Goal: Task Accomplishment & Management: Complete application form

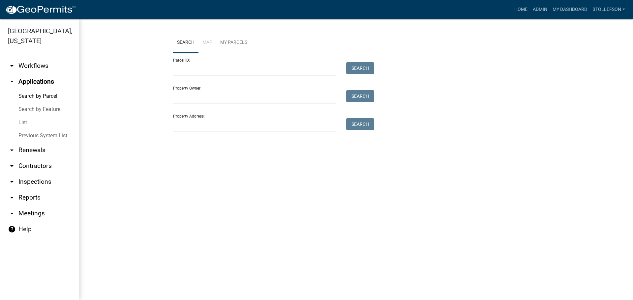
click at [220, 77] on form "Parcel ID: Search Property Owner: Search Property Address: Search" at bounding box center [272, 92] width 198 height 79
click at [205, 66] on input "Parcel ID:" at bounding box center [254, 69] width 163 height 14
paste input "29000990942000"
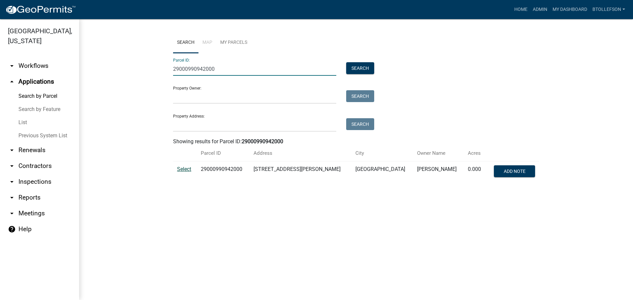
type input "29000990942000"
click at [187, 167] on span "Select" at bounding box center [184, 169] width 14 height 6
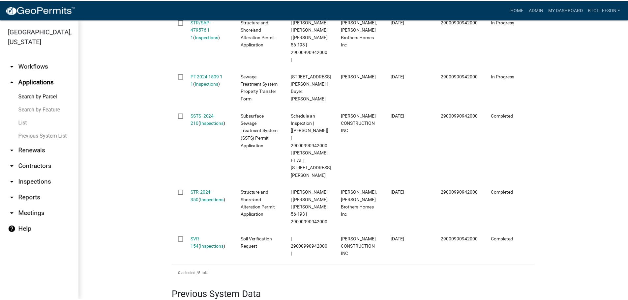
scroll to position [265, 0]
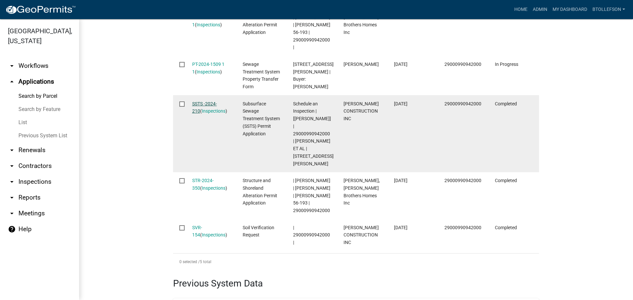
click at [204, 110] on link "SSTS -2024-210" at bounding box center [204, 107] width 25 height 13
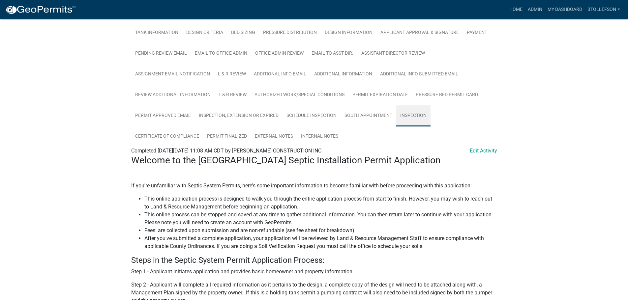
click at [418, 116] on link "Inspection" at bounding box center [413, 116] width 34 height 21
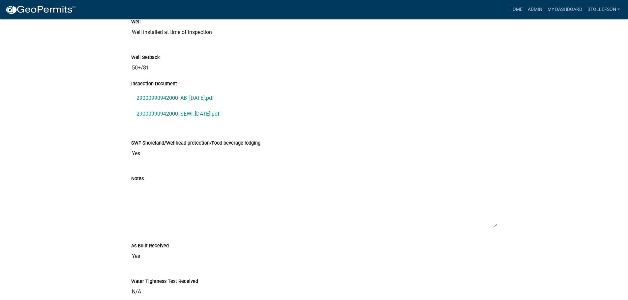
scroll to position [490, 0]
click at [194, 113] on link "29000990942000_SEWI_2024-10-31.pdf" at bounding box center [314, 114] width 366 height 16
click at [184, 100] on link "29000990942000_AB_2024-10-31.pdf" at bounding box center [314, 98] width 366 height 16
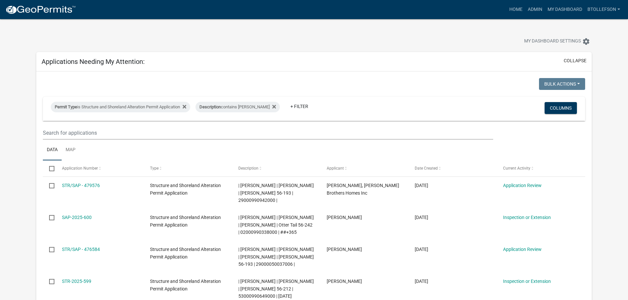
select select "3: 100"
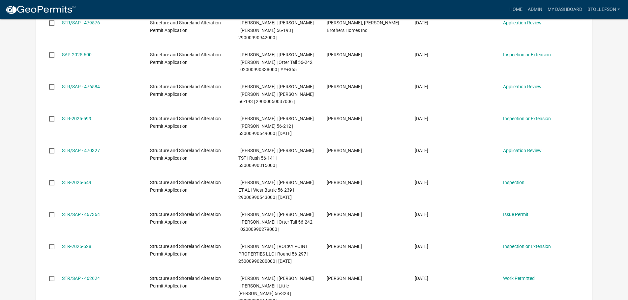
scroll to position [165, 0]
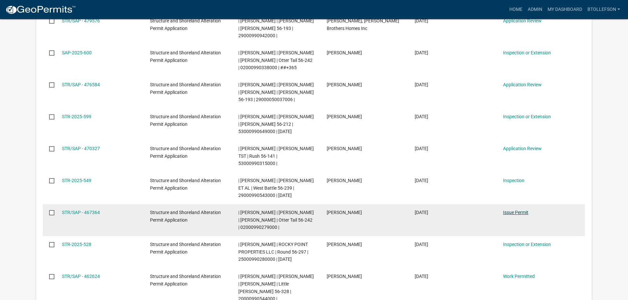
click at [515, 214] on link "Issue Permit" at bounding box center [515, 212] width 25 height 5
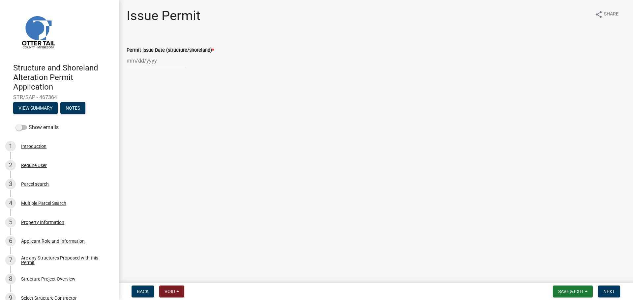
click at [143, 62] on div at bounding box center [157, 61] width 60 height 14
select select "9"
select select "2025"
click at [134, 126] on div "22" at bounding box center [133, 127] width 11 height 11
type input "[DATE]"
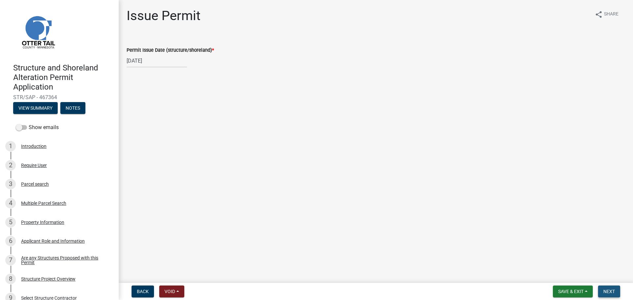
click at [608, 296] on button "Next" at bounding box center [609, 292] width 22 height 12
click at [609, 294] on span "Next" at bounding box center [610, 291] width 12 height 5
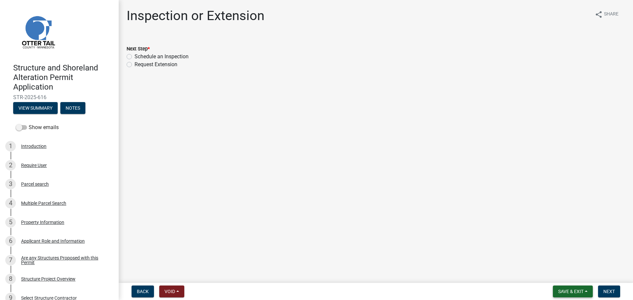
click at [569, 291] on span "Save & Exit" at bounding box center [570, 291] width 25 height 5
click at [558, 271] on button "Save & Exit" at bounding box center [566, 275] width 53 height 16
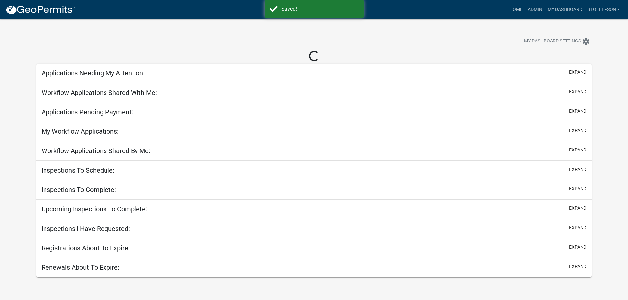
select select "3: 100"
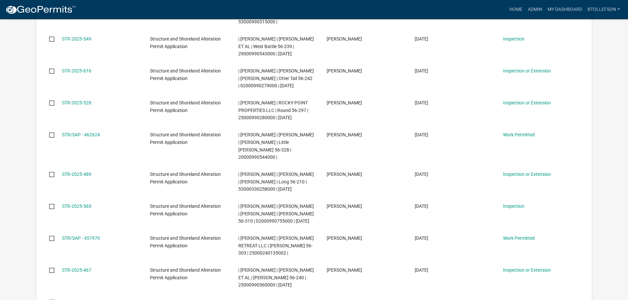
scroll to position [318, 0]
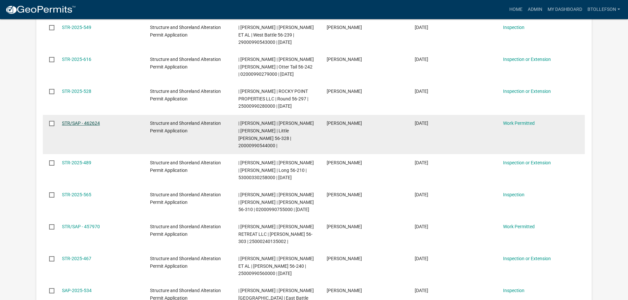
click at [81, 126] on link "STR/SAP - 462624" at bounding box center [81, 123] width 38 height 5
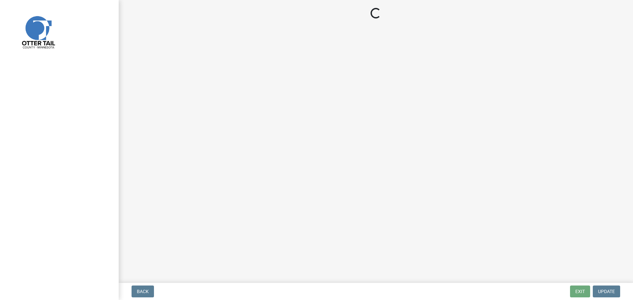
select select "55b171dc-ec57-498b-8d80-4b55e0b91b84"
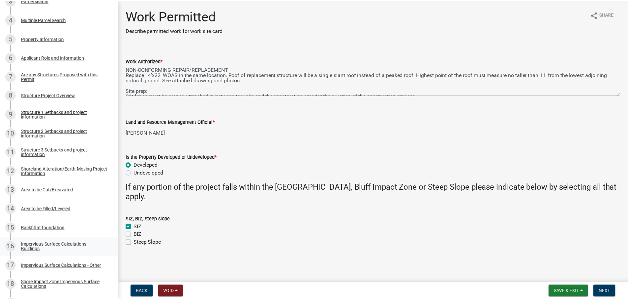
scroll to position [132, 0]
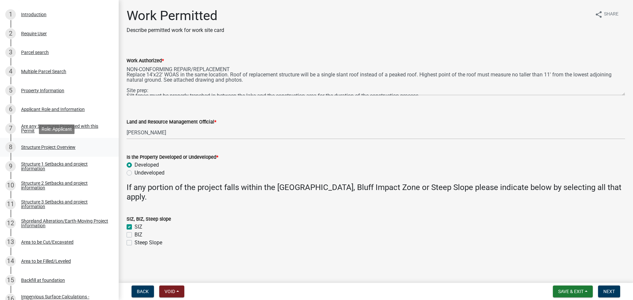
click at [69, 146] on div "Structure Project Overview" at bounding box center [48, 147] width 54 height 5
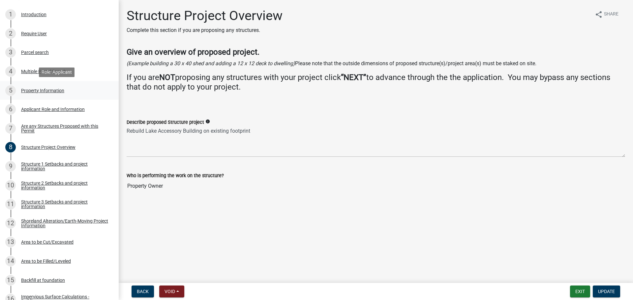
click at [45, 94] on div "5 Property Information" at bounding box center [56, 90] width 103 height 11
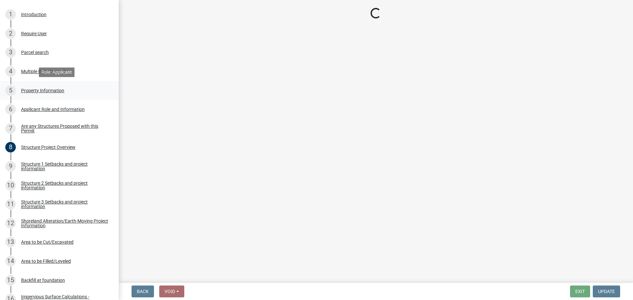
select select "99825219-5d90-43e3-9ac2-9b513b3a7be1"
select select "536c2d30-81d9-41b4-a753-c6560d717c74"
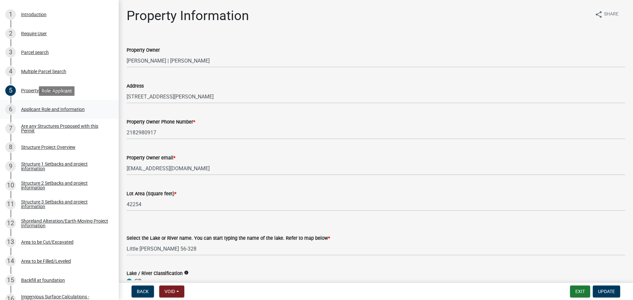
click at [47, 113] on div "6 Applicant Role and Information" at bounding box center [56, 109] width 103 height 11
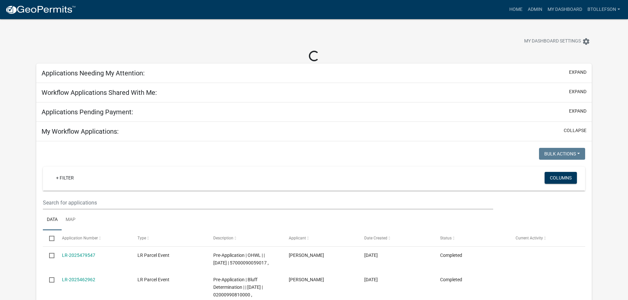
select select "3: 100"
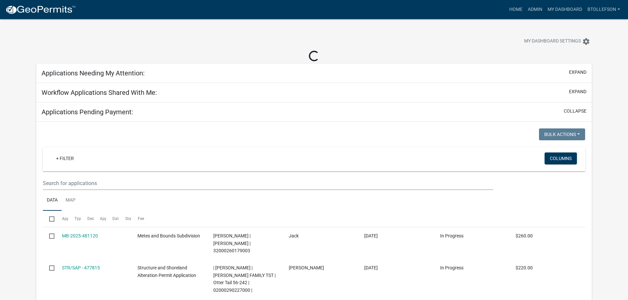
select select "3: 100"
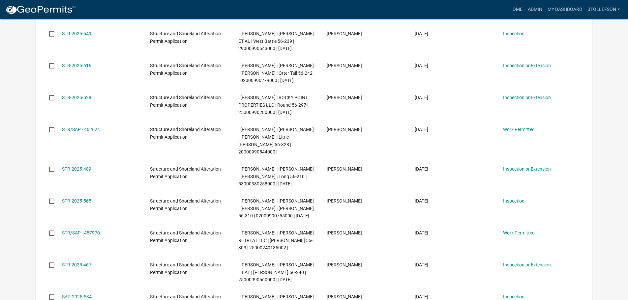
scroll to position [351, 0]
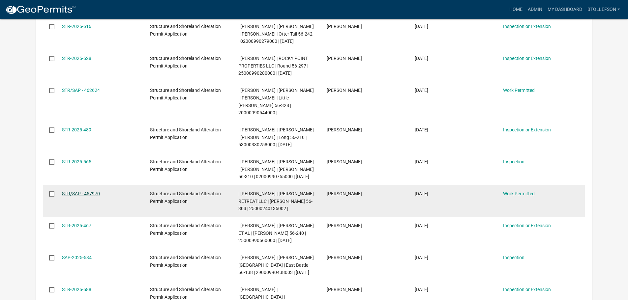
click at [90, 197] on link "STR/SAP - 457970" at bounding box center [81, 193] width 38 height 5
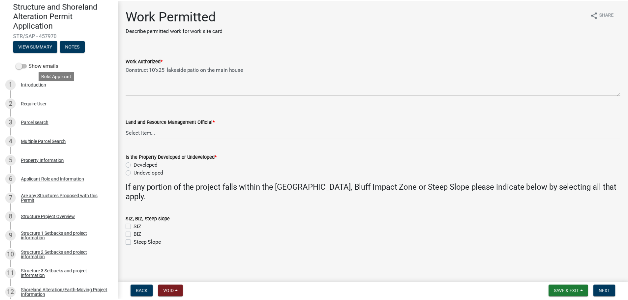
scroll to position [66, 0]
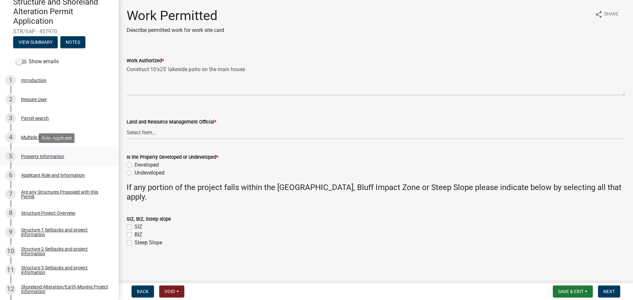
click at [53, 162] on link "5 Property Information" at bounding box center [59, 156] width 119 height 19
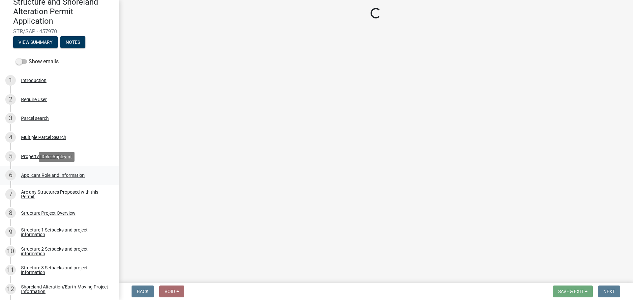
select select "b127c072-9ca4-4949-8035-f2521aaecc45"
select select "9f52d7c9-96dd-4370-b810-ce091165f7c2"
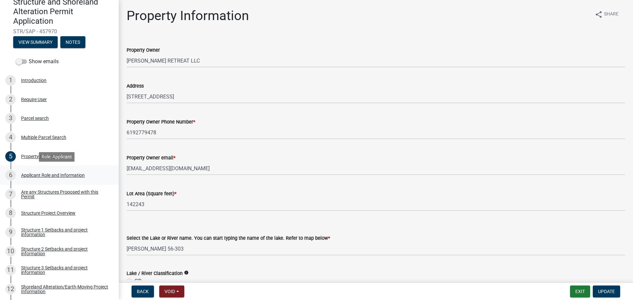
click at [63, 177] on div "Applicant Role and Information" at bounding box center [53, 175] width 64 height 5
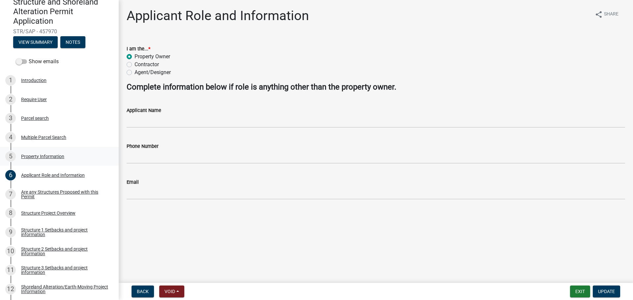
click at [40, 158] on div "Property Information" at bounding box center [42, 156] width 43 height 5
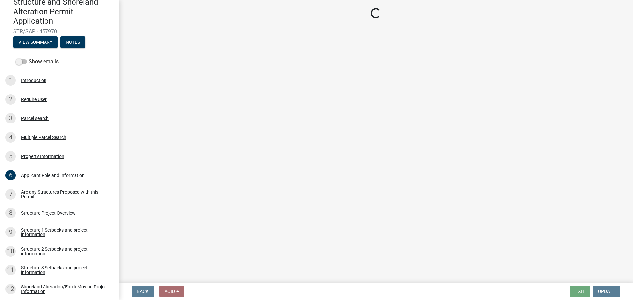
select select "b127c072-9ca4-4949-8035-f2521aaecc45"
select select "9f52d7c9-96dd-4370-b810-ce091165f7c2"
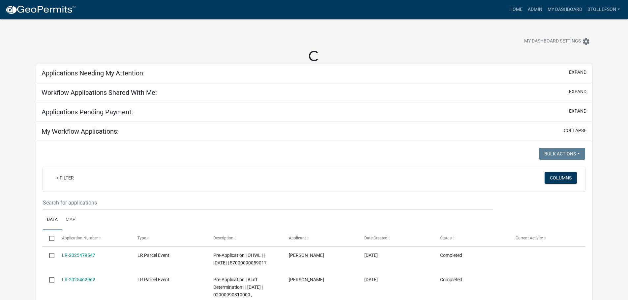
select select "3: 100"
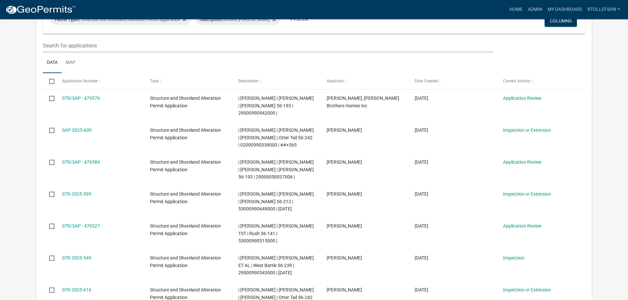
scroll to position [99, 0]
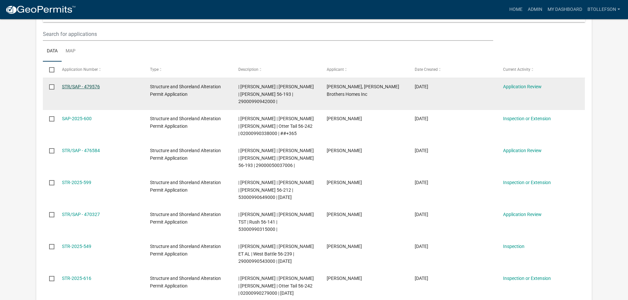
click at [72, 88] on link "STR/SAP - 479576" at bounding box center [81, 86] width 38 height 5
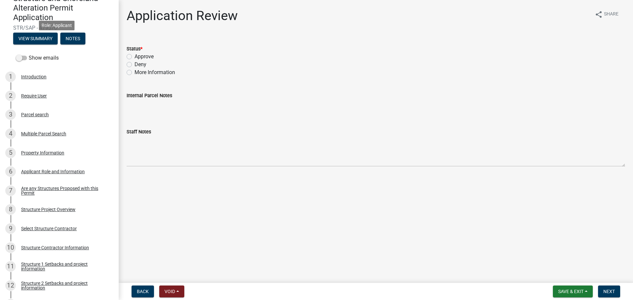
scroll to position [132, 0]
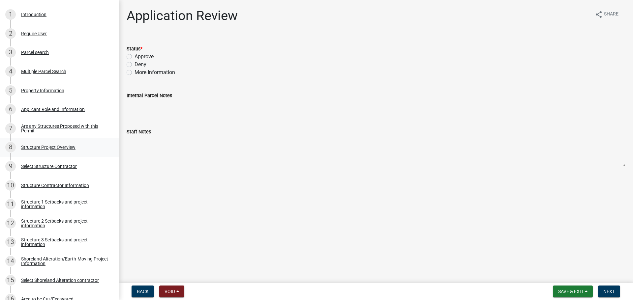
click at [64, 146] on div "Structure Project Overview" at bounding box center [48, 147] width 54 height 5
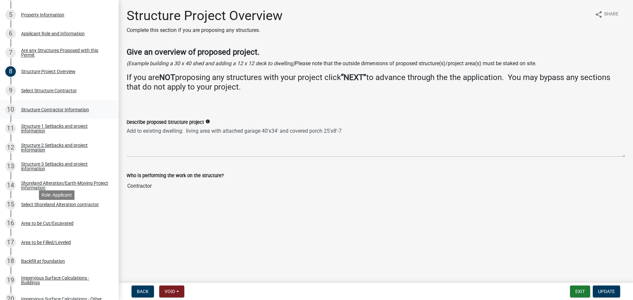
scroll to position [198, 0]
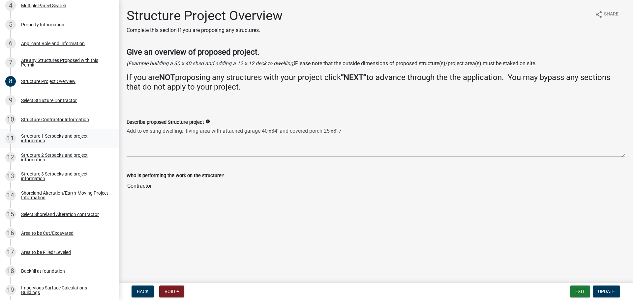
click at [61, 134] on div "Structure 1 Setbacks and project information" at bounding box center [64, 138] width 87 height 9
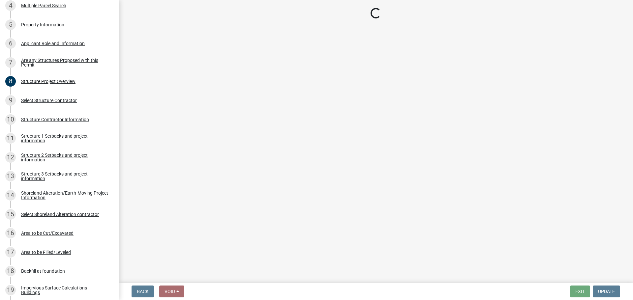
select select "c185e313-3403-4239-bd61-bb563c58a77a"
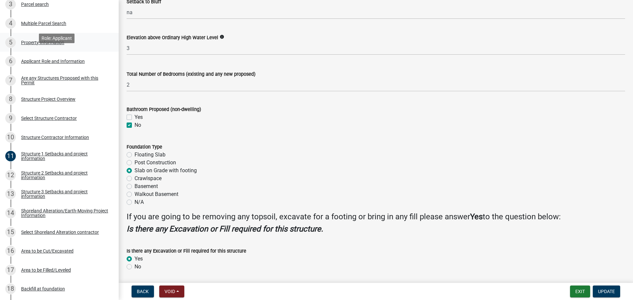
scroll to position [165, 0]
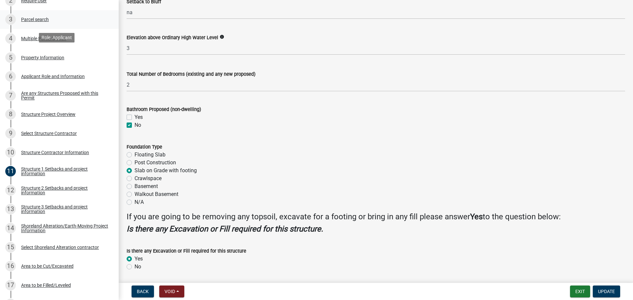
click at [28, 23] on div "3 Parcel search" at bounding box center [56, 19] width 103 height 11
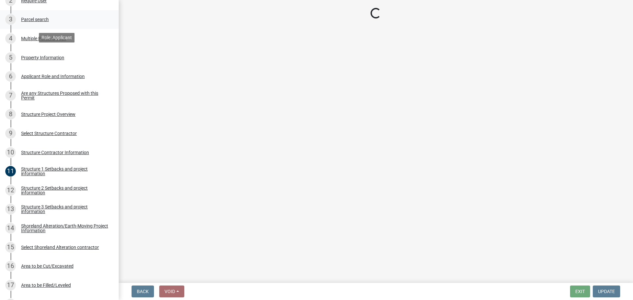
scroll to position [0, 0]
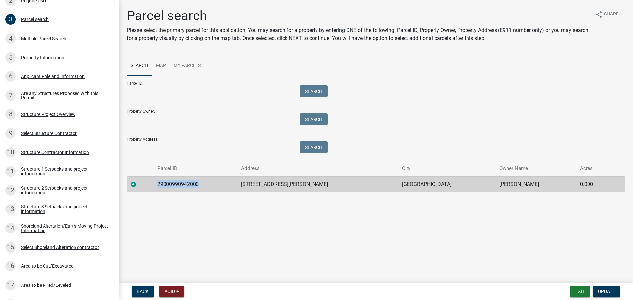
drag, startPoint x: 164, startPoint y: 185, endPoint x: 205, endPoint y: 191, distance: 41.9
click at [205, 191] on td "29000990942000" at bounding box center [195, 184] width 84 height 16
copy td "29000990942000"
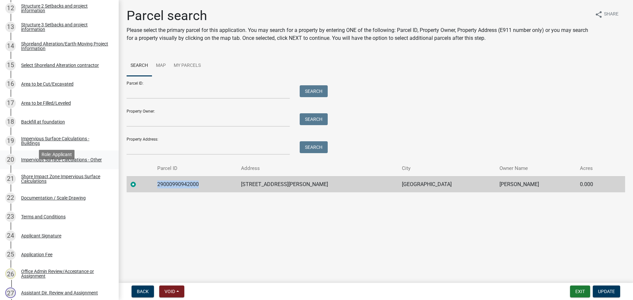
scroll to position [363, 0]
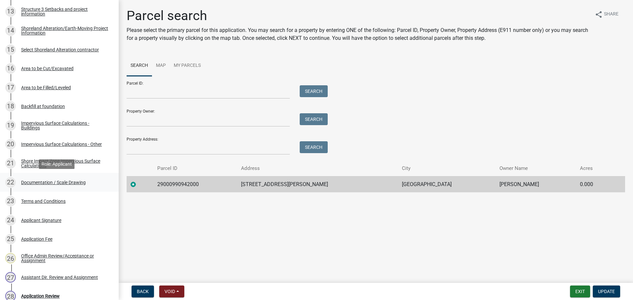
click at [55, 180] on div "Documentation / Scale Drawing" at bounding box center [53, 182] width 65 height 5
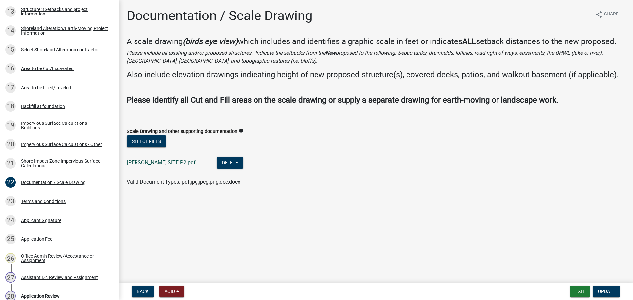
click at [137, 162] on link "[PERSON_NAME] SITE P2.pdf" at bounding box center [161, 163] width 69 height 6
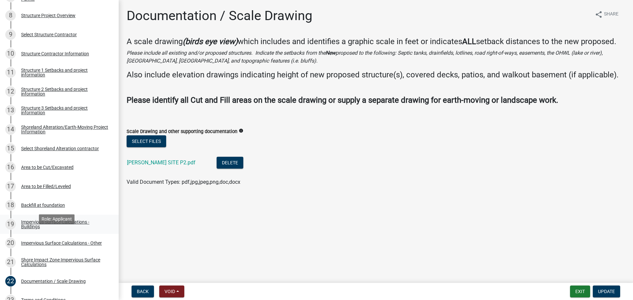
scroll to position [198, 0]
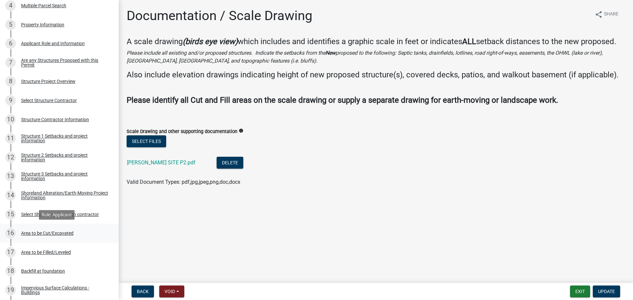
click at [65, 233] on div "Area to be Cut/Excavated" at bounding box center [47, 233] width 52 height 5
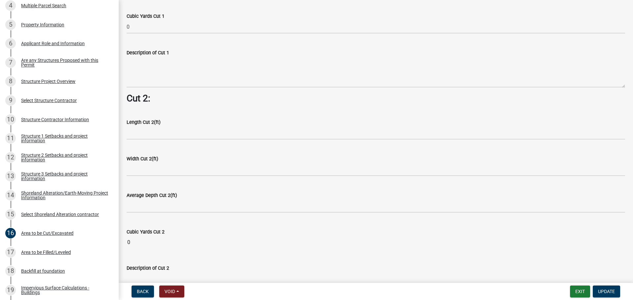
scroll to position [561, 0]
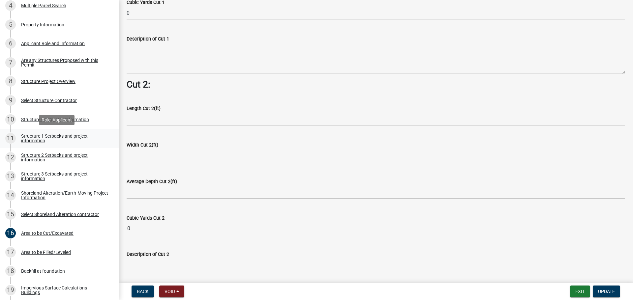
click at [33, 140] on div "Structure 1 Setbacks and project information" at bounding box center [64, 138] width 87 height 9
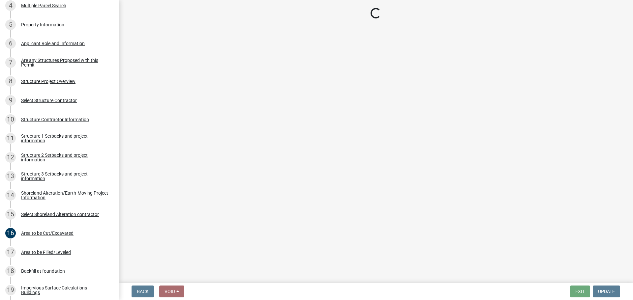
select select "c185e313-3403-4239-bd61-bb563c58a77a"
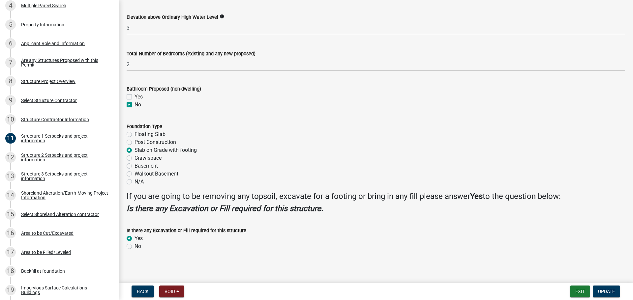
scroll to position [748, 0]
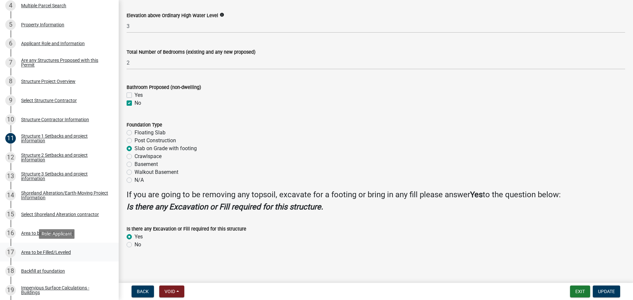
click at [47, 252] on div "Area to be Filled/Leveled" at bounding box center [46, 252] width 50 height 5
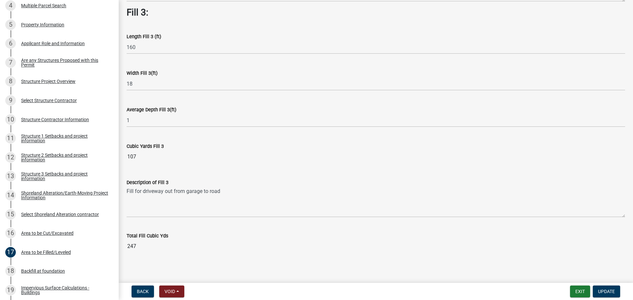
scroll to position [477, 0]
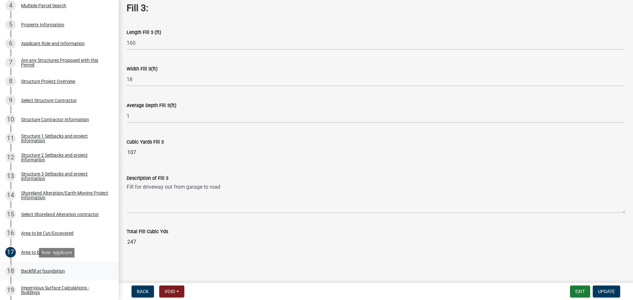
drag, startPoint x: 18, startPoint y: 269, endPoint x: 68, endPoint y: 270, distance: 49.5
click at [17, 269] on div "18 Backfill at foundation" at bounding box center [56, 271] width 103 height 11
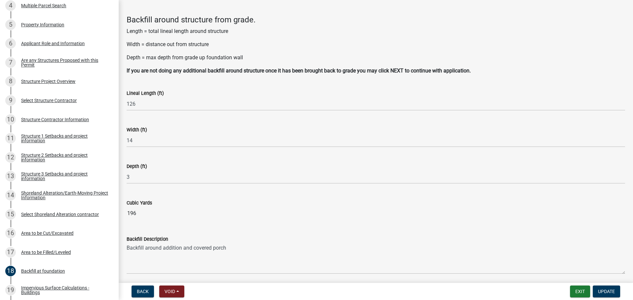
scroll to position [33, 0]
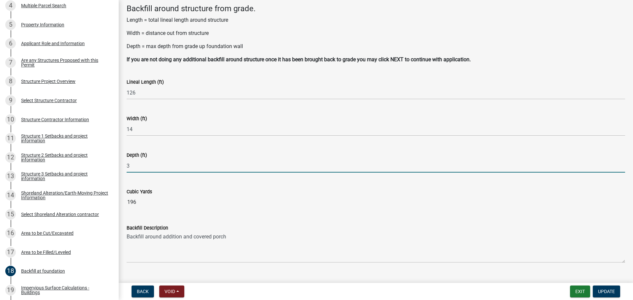
drag, startPoint x: 132, startPoint y: 166, endPoint x: 122, endPoint y: 168, distance: 10.4
click at [122, 168] on div "Depth (ft) 3" at bounding box center [376, 157] width 509 height 31
type input "1.5"
click at [257, 186] on wm-data-entity-input-list "Backfill around structure from grade. Length = total lineal length around struc…" at bounding box center [376, 136] width 499 height 265
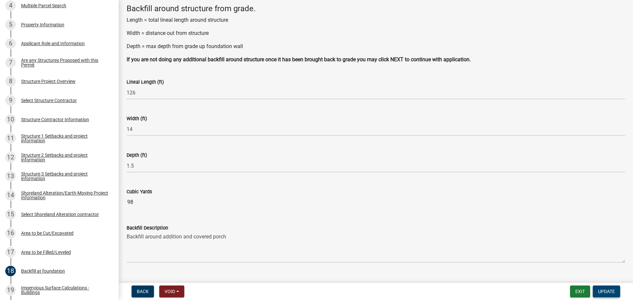
click at [618, 293] on button "Update" at bounding box center [606, 292] width 27 height 12
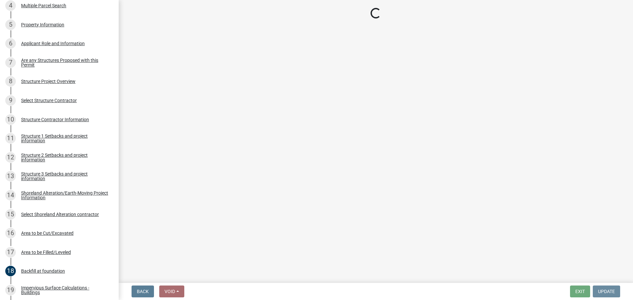
scroll to position [0, 0]
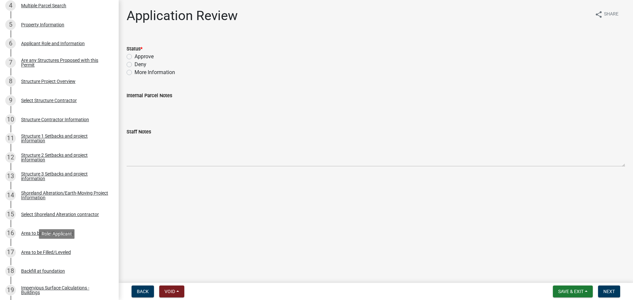
click at [48, 250] on div "Area to be Filled/Leveled" at bounding box center [46, 252] width 50 height 5
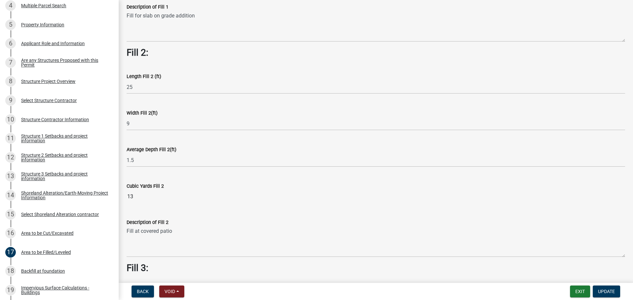
scroll to position [213, 0]
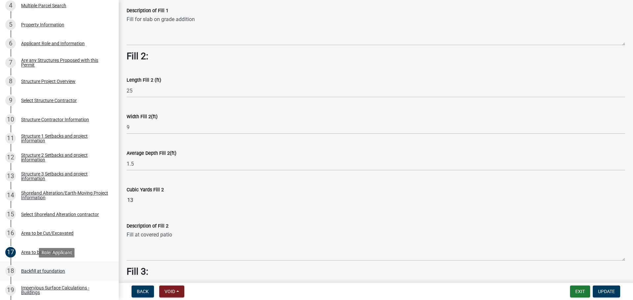
click at [46, 268] on div "18 Backfill at foundation" at bounding box center [56, 271] width 103 height 11
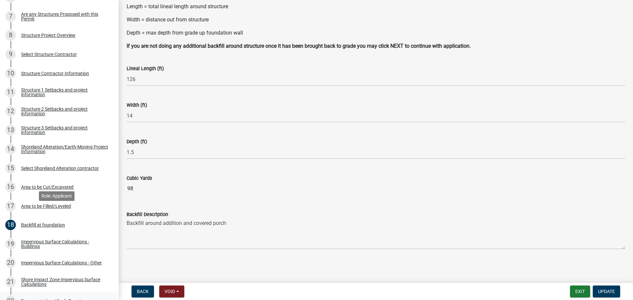
scroll to position [330, 0]
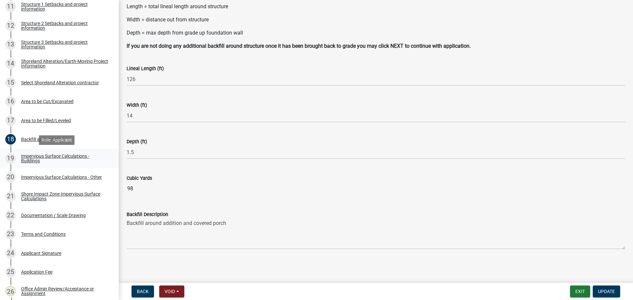
click at [53, 160] on div "Impervious Surface Calculations - Buildings" at bounding box center [64, 158] width 87 height 9
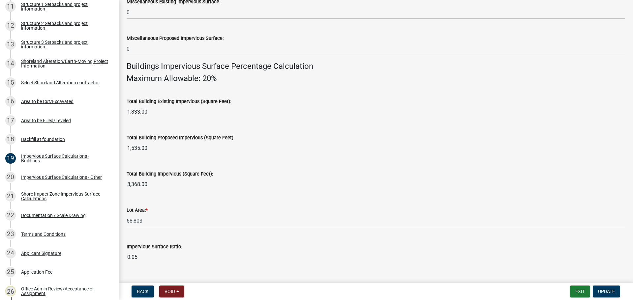
scroll to position [429, 0]
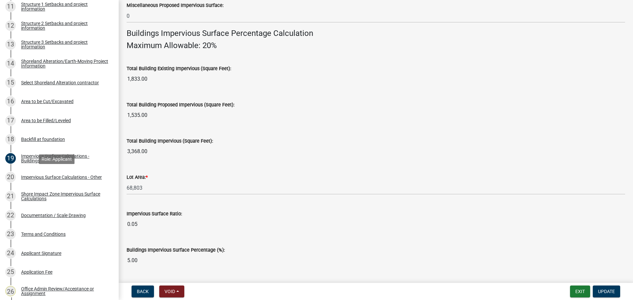
click at [50, 181] on div "20 Impervious Surface Calculations - Other" at bounding box center [56, 177] width 103 height 11
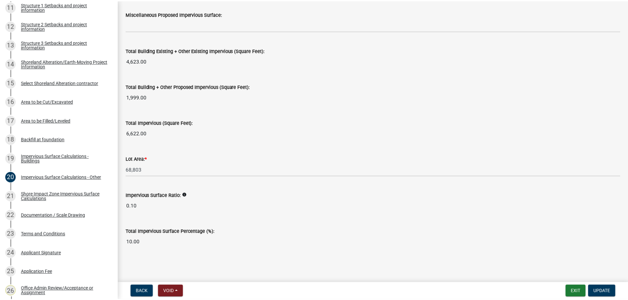
scroll to position [713, 0]
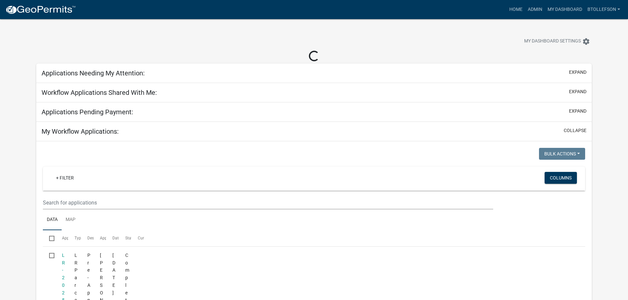
select select "3: 100"
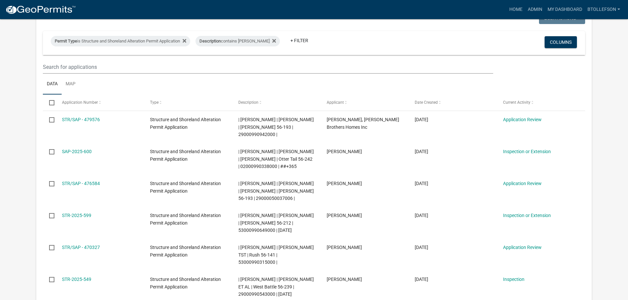
scroll to position [99, 0]
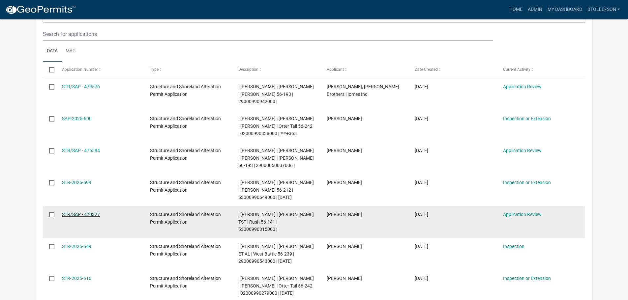
click at [76, 217] on link "STR/SAP - 470327" at bounding box center [81, 214] width 38 height 5
